Goal: Task Accomplishment & Management: Use online tool/utility

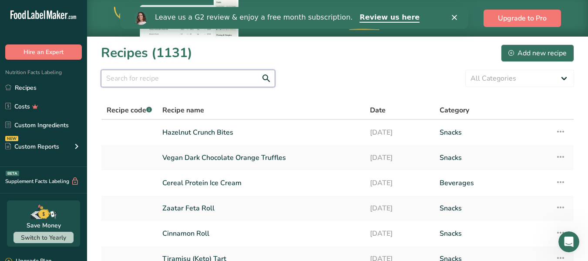
click at [149, 78] on input "text" at bounding box center [188, 78] width 174 height 17
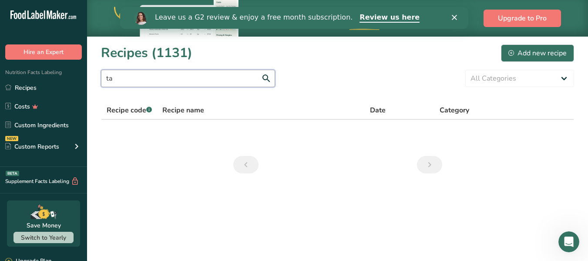
type input "t"
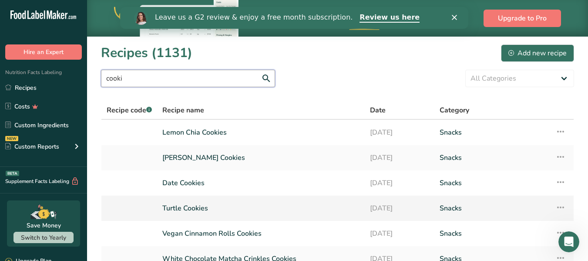
type input "cooki"
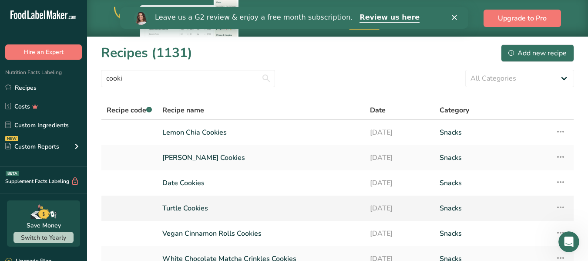
click at [206, 207] on link "Turtle Cookies" at bounding box center [260, 208] width 197 height 18
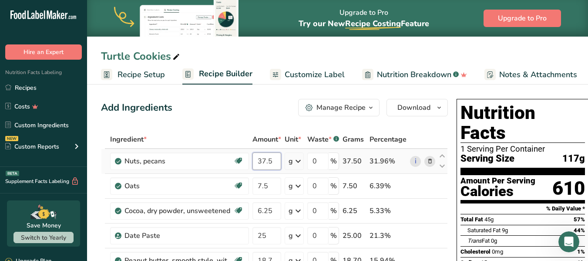
click at [268, 162] on input "37.5" at bounding box center [266, 160] width 29 height 17
click at [278, 161] on input "37.5" at bounding box center [266, 160] width 29 height 17
type input "3"
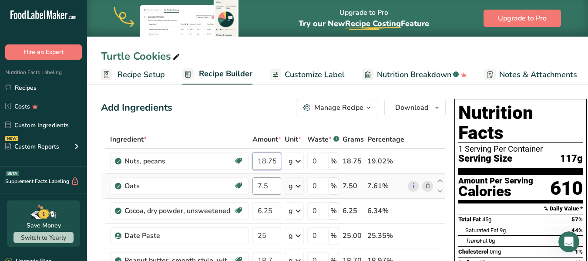
type input "18.75"
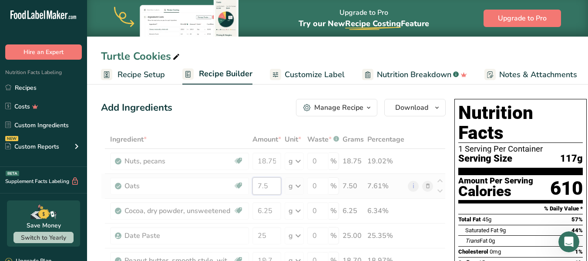
click at [269, 184] on div "Ingredient * Amount * Unit * Waste * .a-a{fill:#347362;}.b-a{fill:#fff;} Grams …" at bounding box center [273, 266] width 345 height 272
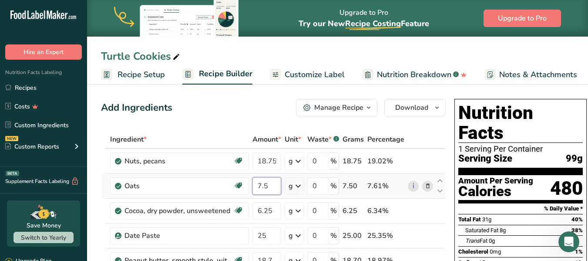
type input "7"
type input "3.75"
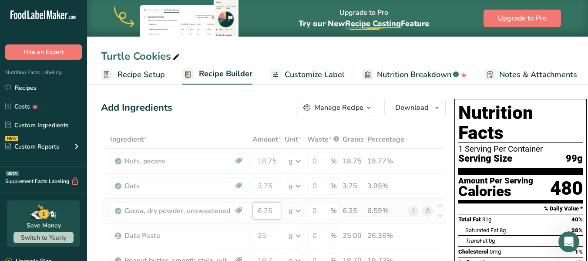
click at [272, 210] on div "Ingredient * Amount * Unit * Waste * .a-a{fill:#347362;}.b-a{fill:#fff;} Grams …" at bounding box center [273, 266] width 345 height 272
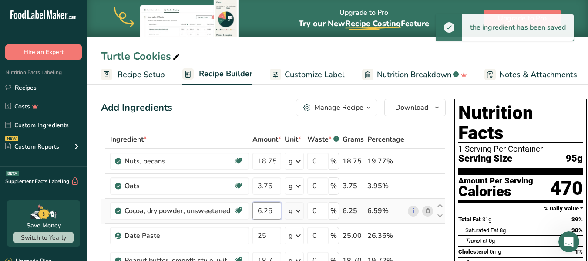
click at [272, 210] on input "6.25" at bounding box center [266, 210] width 29 height 17
type input "6"
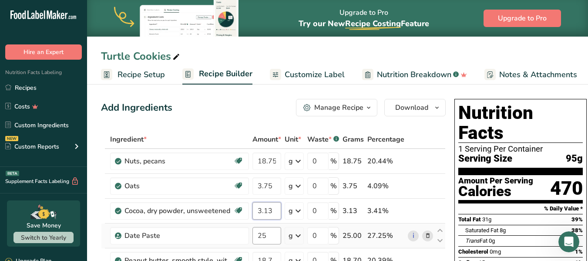
type input "3.13"
click at [270, 235] on div "Ingredient * Amount * Unit * Waste * .a-a{fill:#347362;}.b-a{fill:#fff;} Grams …" at bounding box center [273, 266] width 345 height 272
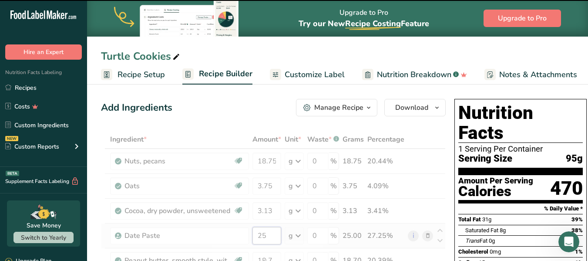
click at [270, 235] on input "25" at bounding box center [266, 235] width 29 height 17
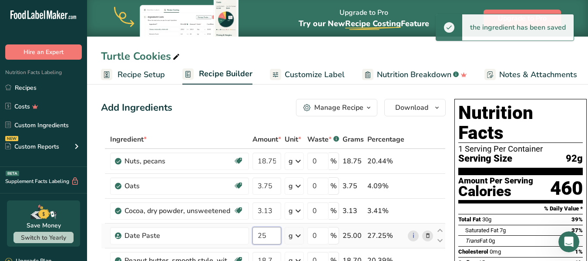
type input "2"
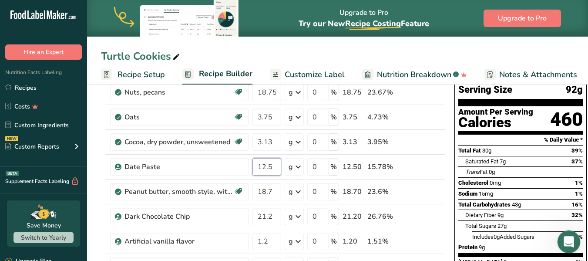
scroll to position [70, 0]
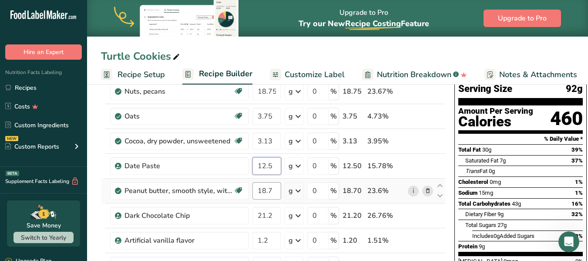
type input "12.5"
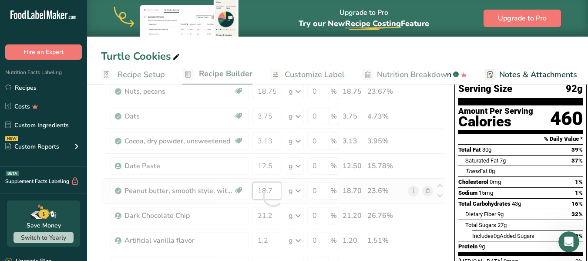
click at [271, 190] on div "Ingredient * Amount * Unit * Waste * .a-a{fill:#347362;}.b-a{fill:#fff;} Grams …" at bounding box center [273, 196] width 345 height 272
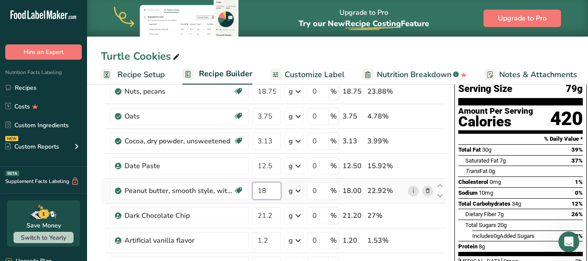
type input "1"
type input "9.38"
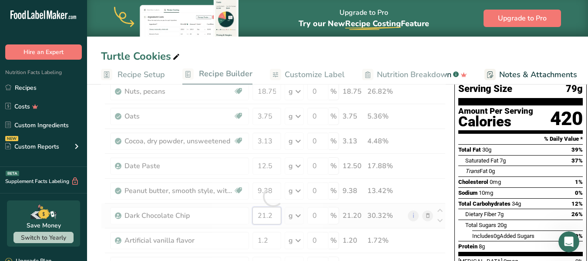
click at [275, 218] on div "Ingredient * Amount * Unit * Waste * .a-a{fill:#347362;}.b-a{fill:#fff;} Grams …" at bounding box center [273, 196] width 345 height 272
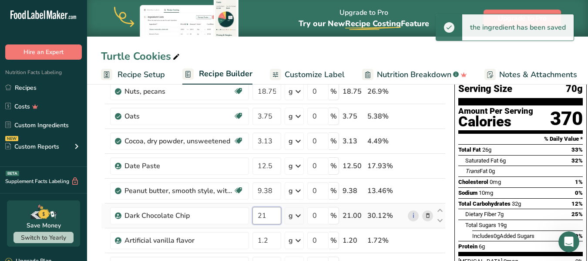
type input "2"
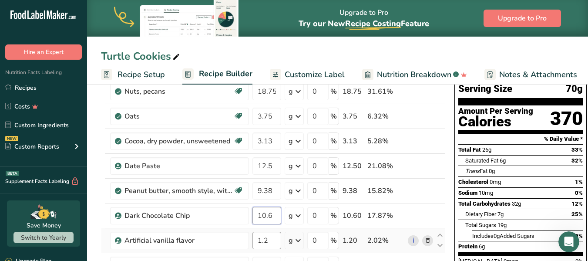
type input "10.6"
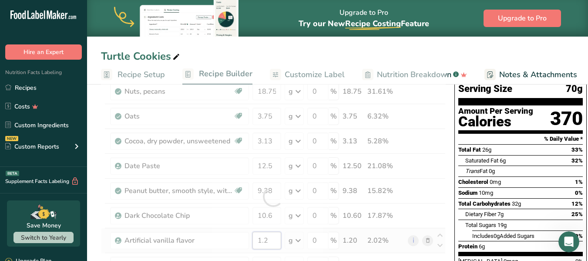
click at [274, 237] on div "Ingredient * Amount * Unit * Waste * .a-a{fill:#347362;}.b-a{fill:#fff;} Grams …" at bounding box center [273, 196] width 345 height 272
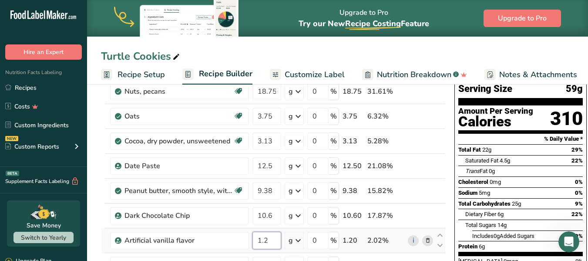
type input "1"
type input "0.63"
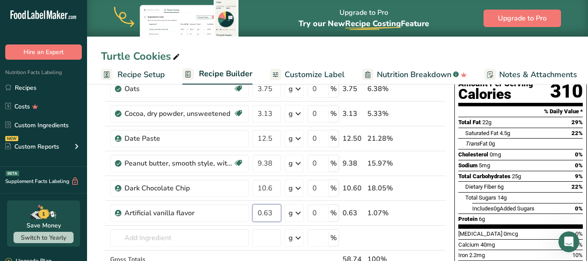
scroll to position [104, 0]
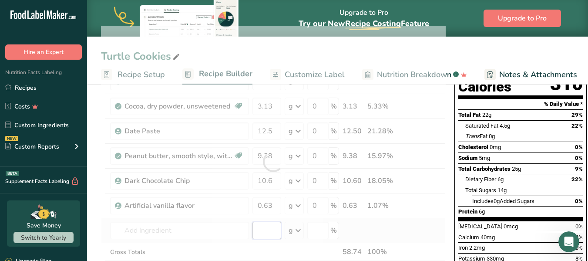
click at [263, 225] on div "Ingredient * Amount * Unit * Waste * .a-a{fill:#347362;}.b-a{fill:#fff;} Grams …" at bounding box center [273, 162] width 345 height 272
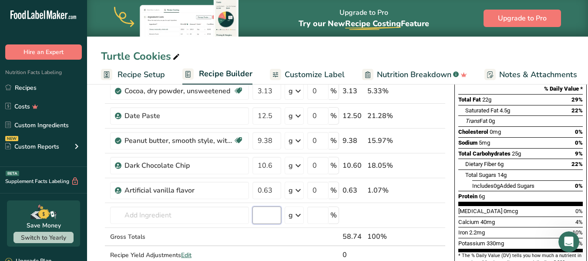
scroll to position [122, 0]
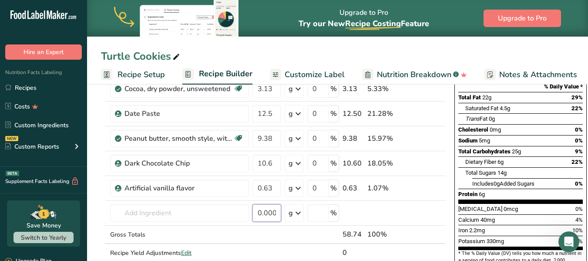
type input "0.000004"
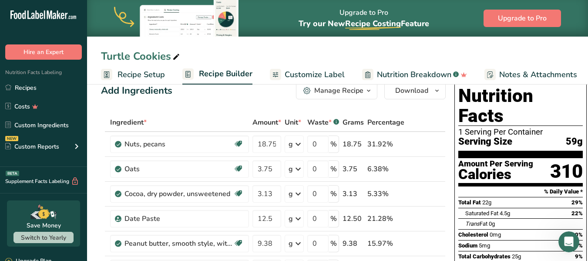
scroll to position [0, 0]
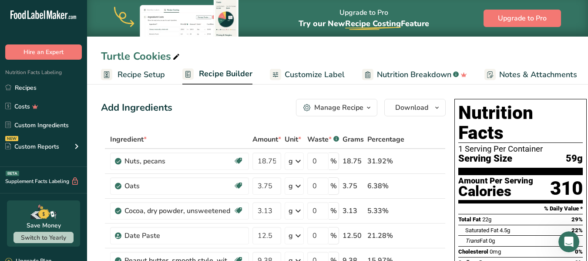
click at [228, 69] on span "Recipe Builder" at bounding box center [226, 74] width 54 height 12
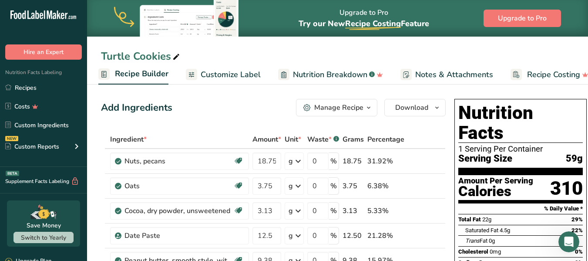
click at [228, 73] on span "Customize Label" at bounding box center [231, 75] width 60 height 12
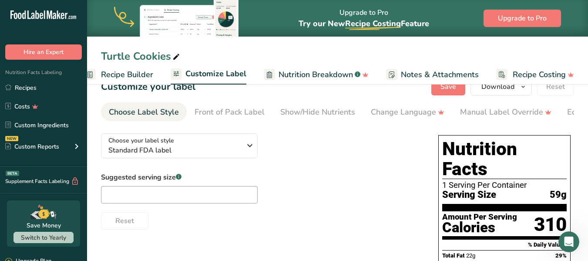
scroll to position [52, 0]
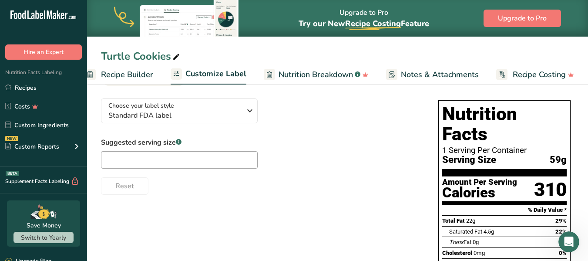
click at [318, 71] on span "Nutrition Breakdown" at bounding box center [316, 75] width 74 height 12
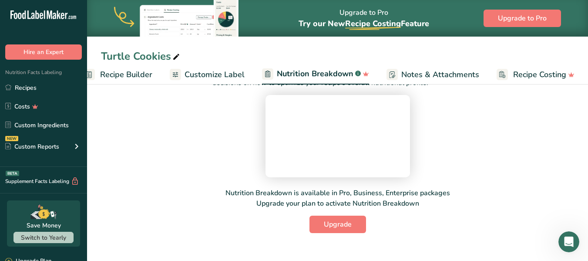
scroll to position [52, 0]
click at [202, 74] on span "Customize Label" at bounding box center [215, 75] width 60 height 12
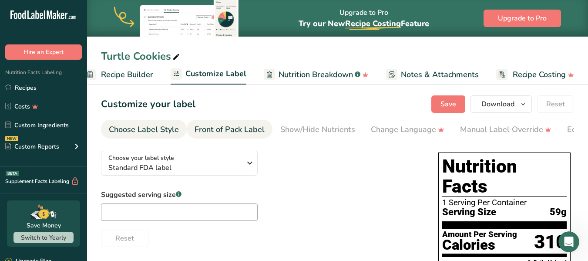
click at [228, 126] on div "Front of Pack Label" at bounding box center [230, 130] width 70 height 12
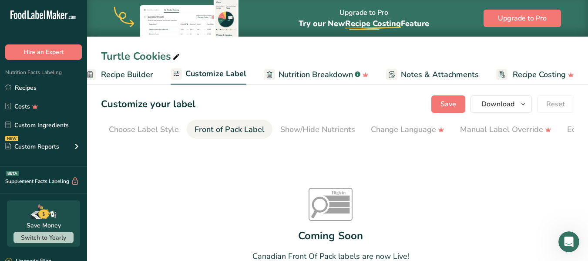
scroll to position [0, 84]
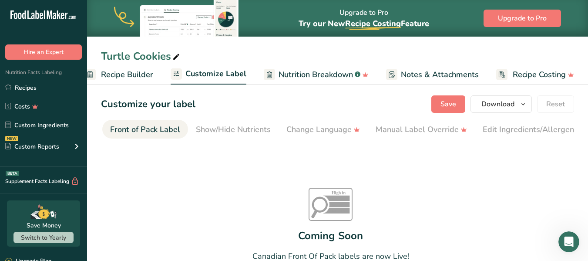
click at [145, 138] on link "Front of Pack Label" at bounding box center [145, 130] width 70 height 20
click at [124, 138] on link "Front of Pack Label" at bounding box center [145, 130] width 70 height 20
click at [145, 130] on div "Front of Pack Label" at bounding box center [145, 130] width 70 height 12
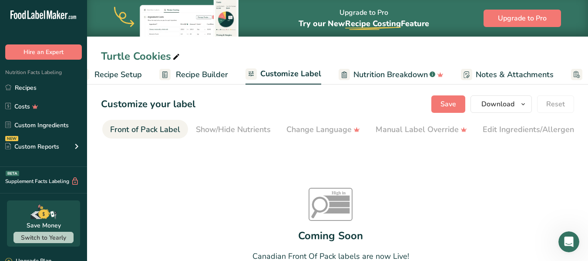
scroll to position [0, 0]
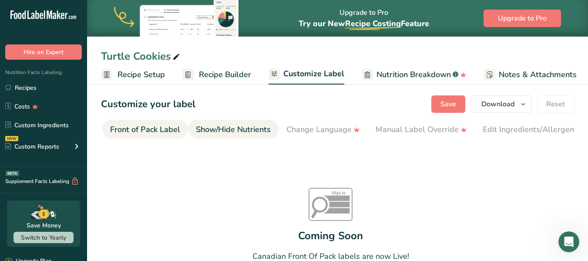
click at [212, 127] on div "Show/Hide Nutrients" at bounding box center [233, 130] width 75 height 12
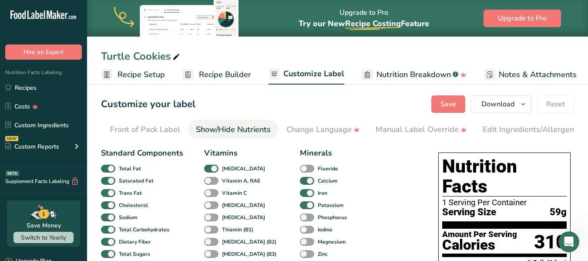
click at [212, 127] on ul "Choose Label Style Front of Pack Label Show/Hide Nutrients Change Language Manu…" at bounding box center [253, 129] width 473 height 19
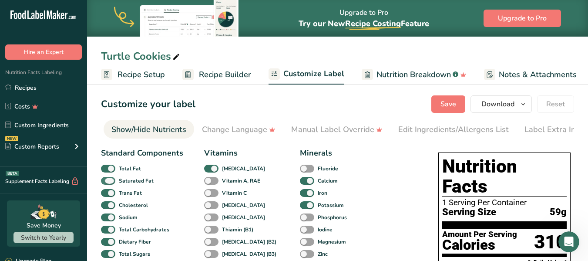
click at [112, 182] on span at bounding box center [108, 181] width 14 height 8
click at [107, 182] on input "Saturated Fat" at bounding box center [104, 181] width 6 height 6
checkbox input "false"
click at [111, 194] on span at bounding box center [108, 193] width 14 height 8
click at [107, 194] on input "Trans Fat" at bounding box center [104, 193] width 6 height 6
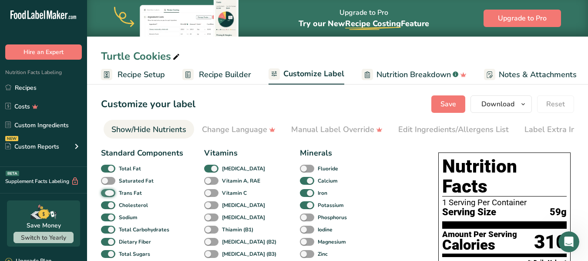
checkbox input "false"
drag, startPoint x: 112, startPoint y: 206, endPoint x: 112, endPoint y: 225, distance: 18.7
click at [112, 225] on div "Standard Components Total Fat Saturated Fat Trans Fat [MEDICAL_DATA] Sodium Tot…" at bounding box center [142, 252] width 82 height 210
click at [112, 223] on div "Sodium" at bounding box center [111, 217] width 20 height 12
click at [110, 230] on span at bounding box center [108, 229] width 14 height 8
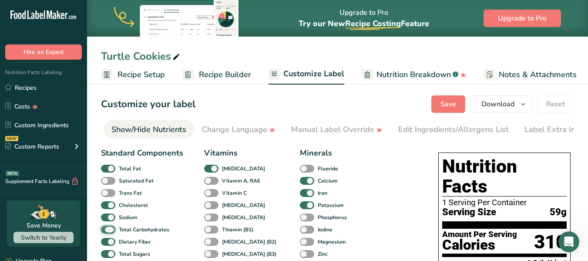
click at [107, 230] on input "Total Carbohydrates" at bounding box center [104, 229] width 6 height 6
checkbox input "false"
click at [110, 218] on span at bounding box center [108, 217] width 14 height 8
click at [107, 218] on input "Sodium" at bounding box center [104, 217] width 6 height 6
checkbox input "false"
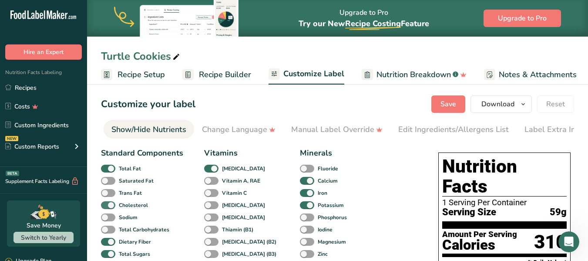
click at [110, 207] on span at bounding box center [108, 205] width 14 height 8
click at [107, 207] on input "Cholesterol" at bounding box center [104, 205] width 6 height 6
checkbox input "false"
click at [111, 243] on span at bounding box center [108, 242] width 14 height 8
click at [107, 243] on input "Dietary Fiber" at bounding box center [104, 242] width 6 height 6
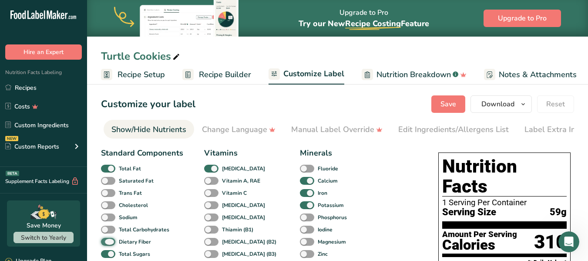
checkbox input "false"
click at [111, 254] on span at bounding box center [108, 254] width 14 height 8
click at [107, 254] on input "Total Sugars" at bounding box center [104, 254] width 6 height 6
checkbox input "false"
click at [300, 180] on span at bounding box center [307, 181] width 14 height 8
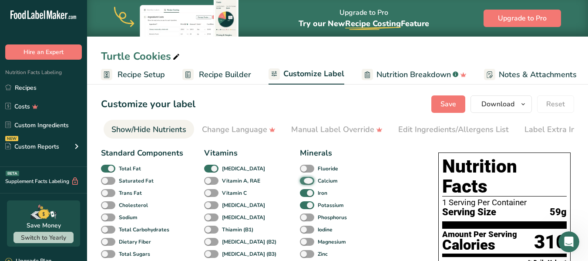
click at [300, 180] on input "Calcium" at bounding box center [303, 181] width 6 height 6
checkbox input "false"
click at [300, 195] on span at bounding box center [307, 193] width 14 height 8
click at [300, 195] on input "Iron" at bounding box center [303, 193] width 6 height 6
checkbox input "false"
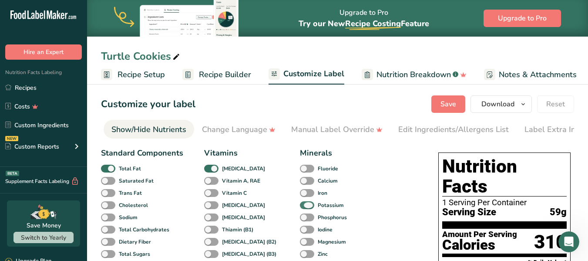
click at [300, 207] on span at bounding box center [307, 205] width 14 height 8
click at [300, 207] on input "Potassium" at bounding box center [303, 205] width 6 height 6
checkbox input "false"
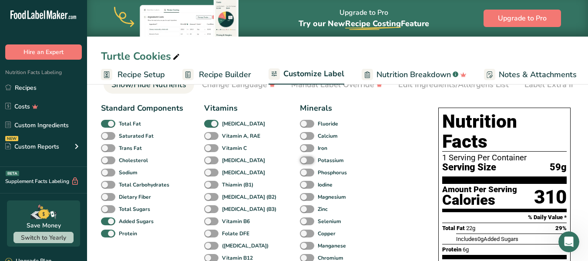
scroll to position [52, 0]
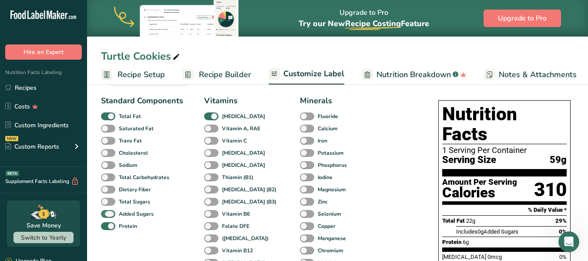
click at [111, 215] on span at bounding box center [108, 214] width 14 height 8
click at [107, 215] on input "Added Sugars" at bounding box center [104, 214] width 6 height 6
checkbox input "false"
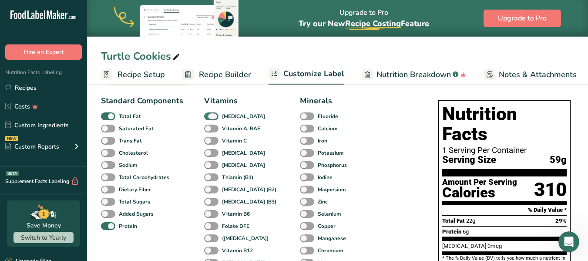
click at [213, 118] on span at bounding box center [211, 116] width 14 height 8
click at [210, 118] on input "[MEDICAL_DATA]" at bounding box center [207, 116] width 6 height 6
checkbox input "false"
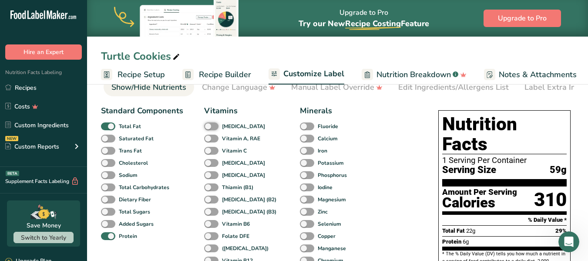
scroll to position [35, 0]
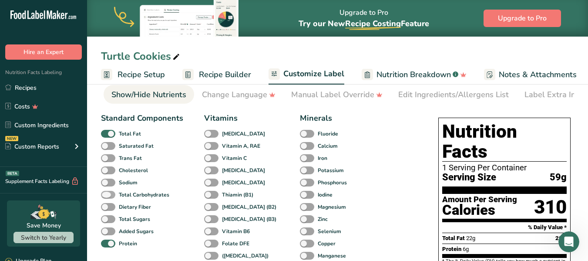
click at [107, 195] on span at bounding box center [108, 195] width 14 height 8
click at [107, 195] on input "Total Carbohydrates" at bounding box center [104, 194] width 6 height 6
checkbox input "true"
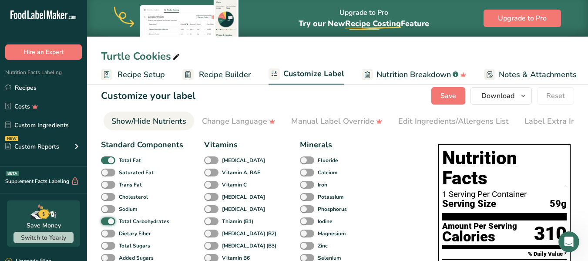
scroll to position [0, 0]
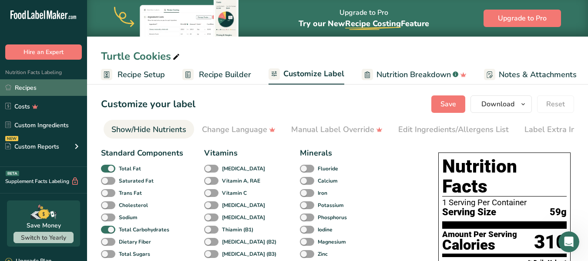
click at [26, 85] on link "Recipes" at bounding box center [43, 87] width 87 height 17
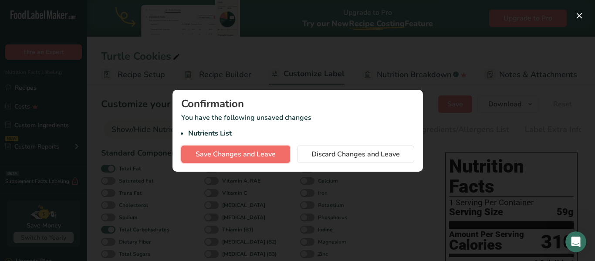
click at [249, 151] on span "Save Changes and Leave" at bounding box center [235, 154] width 80 height 10
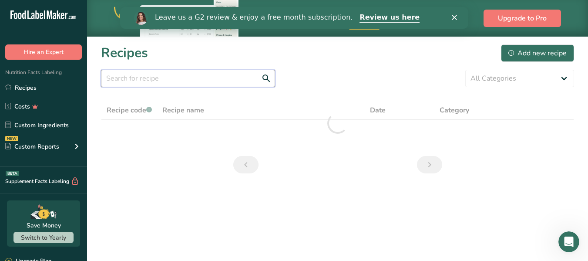
click at [131, 79] on input "text" at bounding box center [188, 78] width 174 height 17
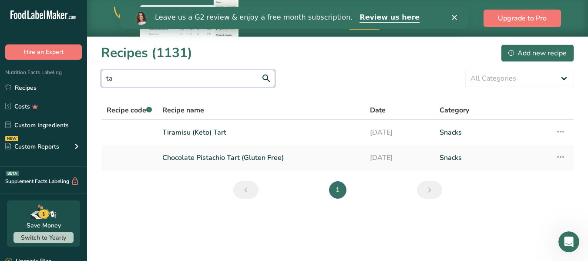
type input "t"
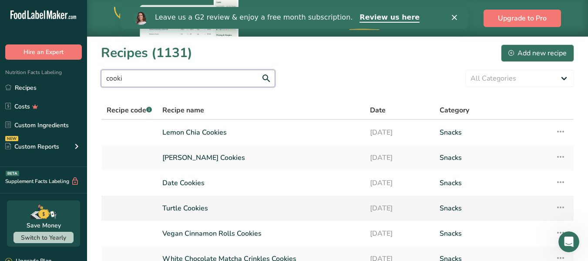
type input "cooki"
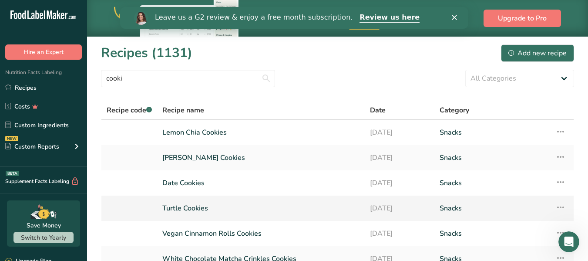
click at [225, 206] on link "Turtle Cookies" at bounding box center [260, 208] width 197 height 18
